Goal: Task Accomplishment & Management: Manage account settings

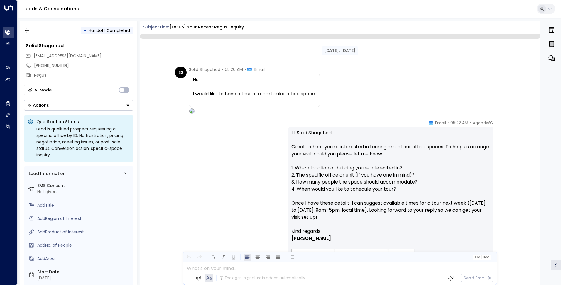
scroll to position [214, 0]
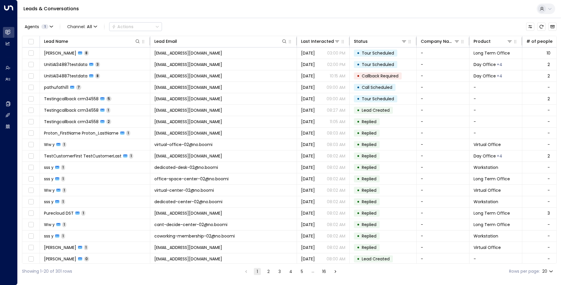
click at [549, 10] on icon at bounding box center [550, 8] width 5 height 5
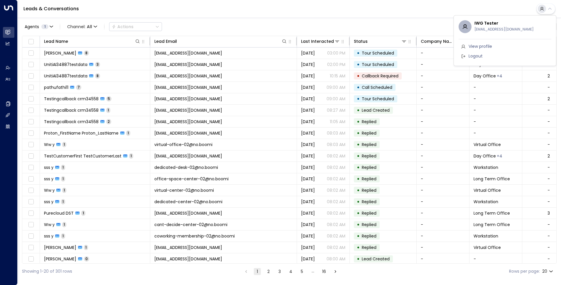
click at [487, 55] on li "Logout" at bounding box center [505, 56] width 93 height 10
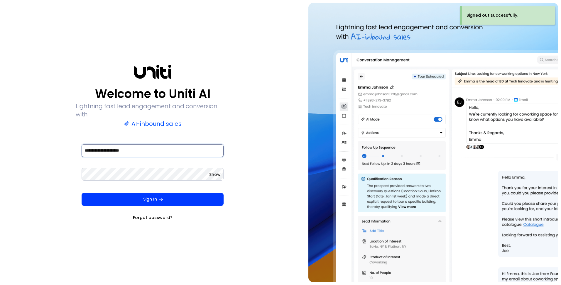
click at [97, 147] on input "**********" at bounding box center [153, 150] width 142 height 13
type input "**********"
click at [135, 199] on button "Sign In" at bounding box center [153, 199] width 142 height 13
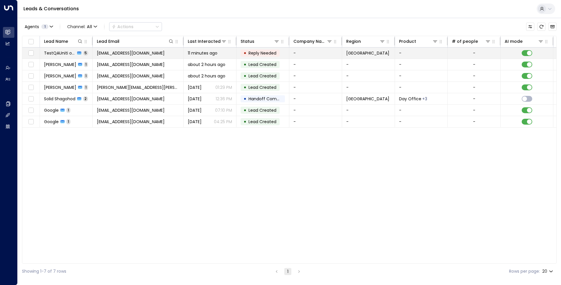
click at [138, 55] on span "[EMAIL_ADDRESS][DOMAIN_NAME]" at bounding box center [131, 53] width 68 height 6
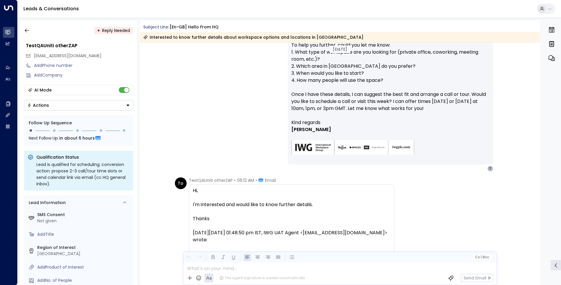
scroll to position [1301, 0]
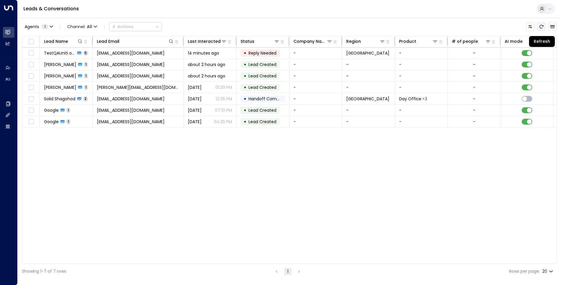
click at [543, 29] on button "Refresh" at bounding box center [542, 27] width 8 height 8
click at [543, 27] on icon "Refresh" at bounding box center [541, 26] width 5 height 5
click at [543, 30] on button "Refresh" at bounding box center [542, 27] width 8 height 8
click at [541, 24] on icon "Refresh" at bounding box center [541, 26] width 5 height 5
click at [541, 28] on icon "Refresh" at bounding box center [541, 26] width 5 height 5
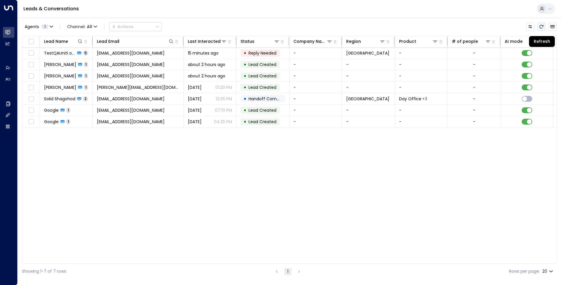
click at [541, 28] on icon "Refresh" at bounding box center [541, 26] width 5 height 5
click at [540, 26] on icon "Refresh" at bounding box center [541, 26] width 5 height 5
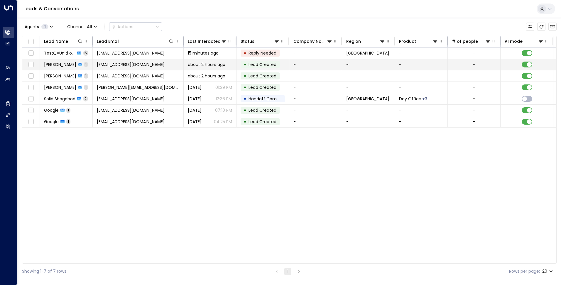
click at [235, 68] on td "about 2 hours ago" at bounding box center [210, 64] width 53 height 11
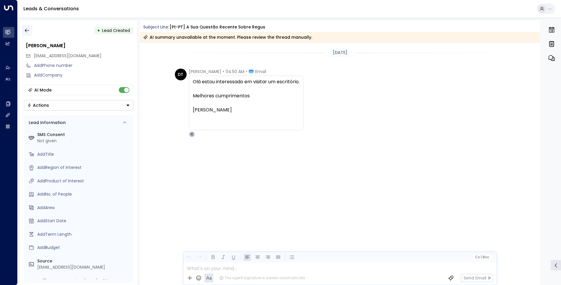
click at [26, 31] on icon "button" at bounding box center [27, 31] width 4 height 4
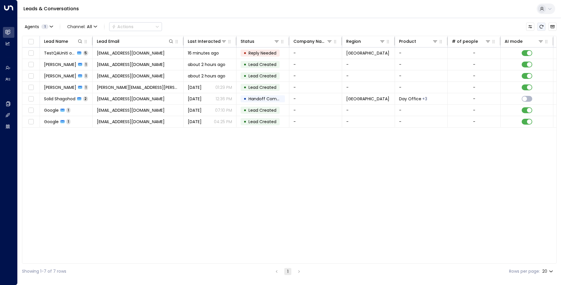
click at [542, 23] on button "Refresh" at bounding box center [542, 27] width 8 height 8
click at [542, 28] on icon "Refresh" at bounding box center [542, 27] width 4 height 4
click at [540, 26] on icon "Refresh" at bounding box center [542, 27] width 4 height 4
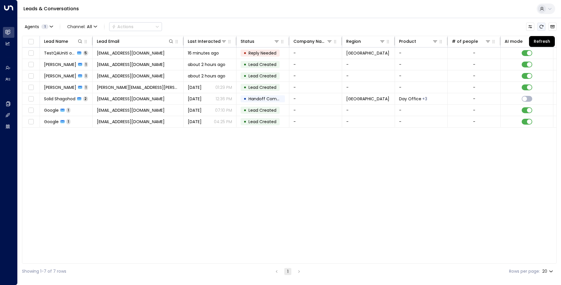
click at [540, 26] on icon "Refresh" at bounding box center [542, 27] width 4 height 4
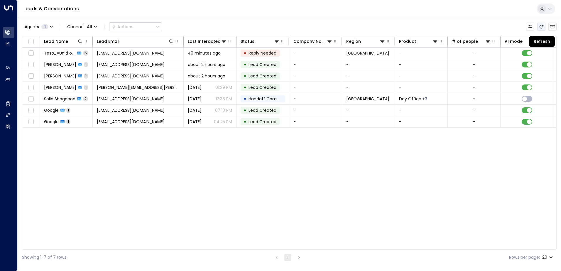
click at [543, 26] on icon "Refresh" at bounding box center [542, 27] width 4 height 4
click at [542, 27] on icon "Refresh" at bounding box center [541, 26] width 5 height 5
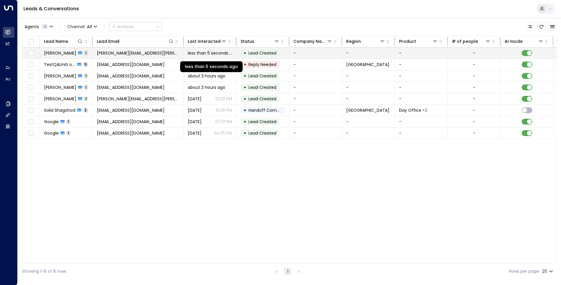
click at [219, 55] on span "less than 5 seconds ago" at bounding box center [210, 53] width 44 height 6
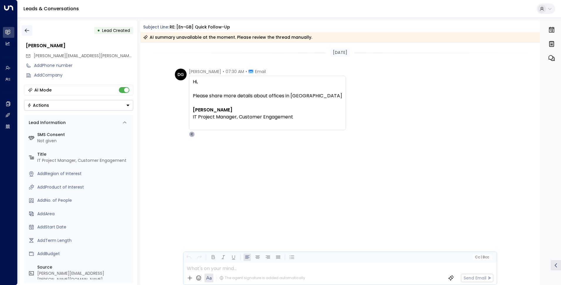
click at [28, 28] on icon "button" at bounding box center [27, 31] width 6 height 6
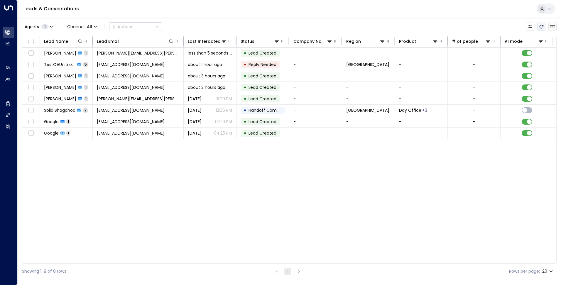
click at [541, 25] on icon "Refresh" at bounding box center [541, 26] width 5 height 5
click at [542, 25] on icon "Refresh" at bounding box center [541, 26] width 5 height 5
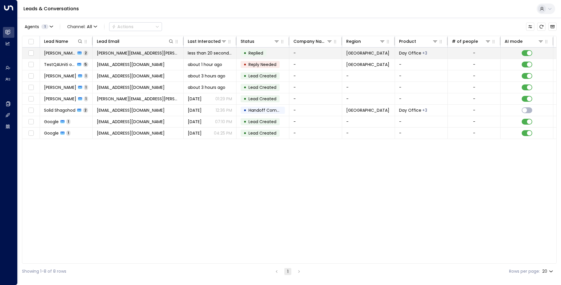
click at [214, 58] on td "less than 20 seconds ago" at bounding box center [210, 53] width 53 height 11
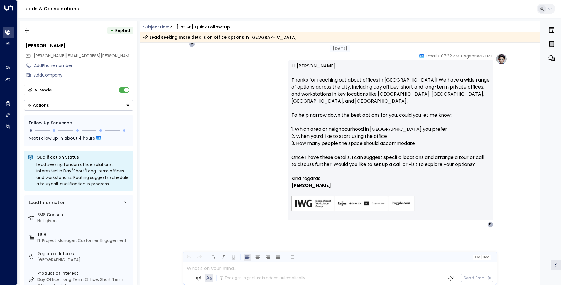
scroll to position [91, 0]
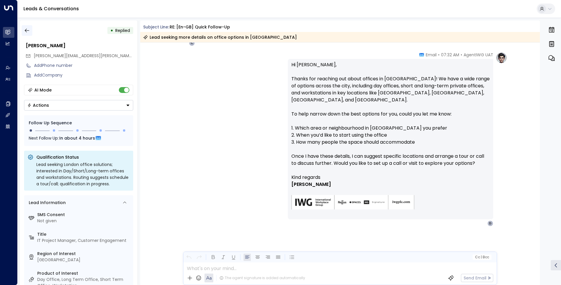
click at [25, 31] on icon "button" at bounding box center [27, 31] width 4 height 4
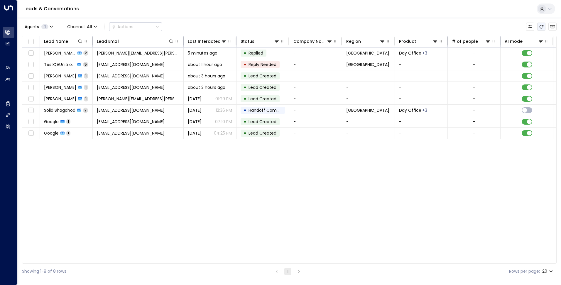
click at [543, 25] on icon "Refresh" at bounding box center [541, 26] width 5 height 5
click at [543, 26] on icon "Refresh" at bounding box center [542, 27] width 4 height 4
click at [543, 25] on icon "Refresh" at bounding box center [541, 26] width 5 height 5
click at [540, 28] on icon "Refresh" at bounding box center [541, 26] width 5 height 5
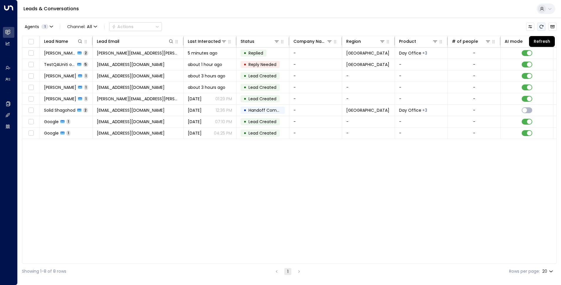
click at [540, 28] on icon "Refresh" at bounding box center [541, 26] width 5 height 5
click at [543, 27] on icon "Refresh" at bounding box center [541, 26] width 5 height 5
click at [542, 24] on button "Refresh" at bounding box center [542, 27] width 8 height 8
click at [542, 26] on icon "Refresh" at bounding box center [541, 26] width 5 height 5
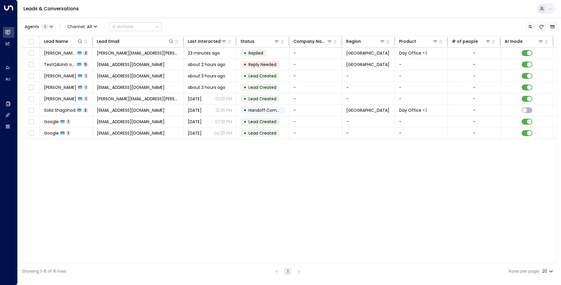
click at [551, 10] on icon at bounding box center [550, 8] width 5 height 5
drag, startPoint x: 519, startPoint y: 30, endPoint x: 475, endPoint y: 29, distance: 43.2
click at [475, 29] on div "UAT Tester [EMAIL_ADDRESS][DOMAIN_NAME]" at bounding box center [513, 27] width 77 height 12
copy span "[EMAIL_ADDRESS][DOMAIN_NAME]"
click at [520, 31] on div "UAT Tester [EMAIL_ADDRESS][DOMAIN_NAME]" at bounding box center [513, 27] width 77 height 12
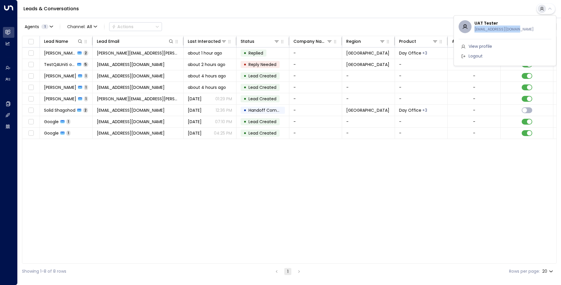
drag, startPoint x: 523, startPoint y: 29, endPoint x: 475, endPoint y: 30, distance: 48.2
click at [475, 30] on div "UAT Tester [EMAIL_ADDRESS][DOMAIN_NAME]" at bounding box center [513, 27] width 77 height 12
copy span "[EMAIL_ADDRESS][DOMAIN_NAME]"
